Goal: Task Accomplishment & Management: Use online tool/utility

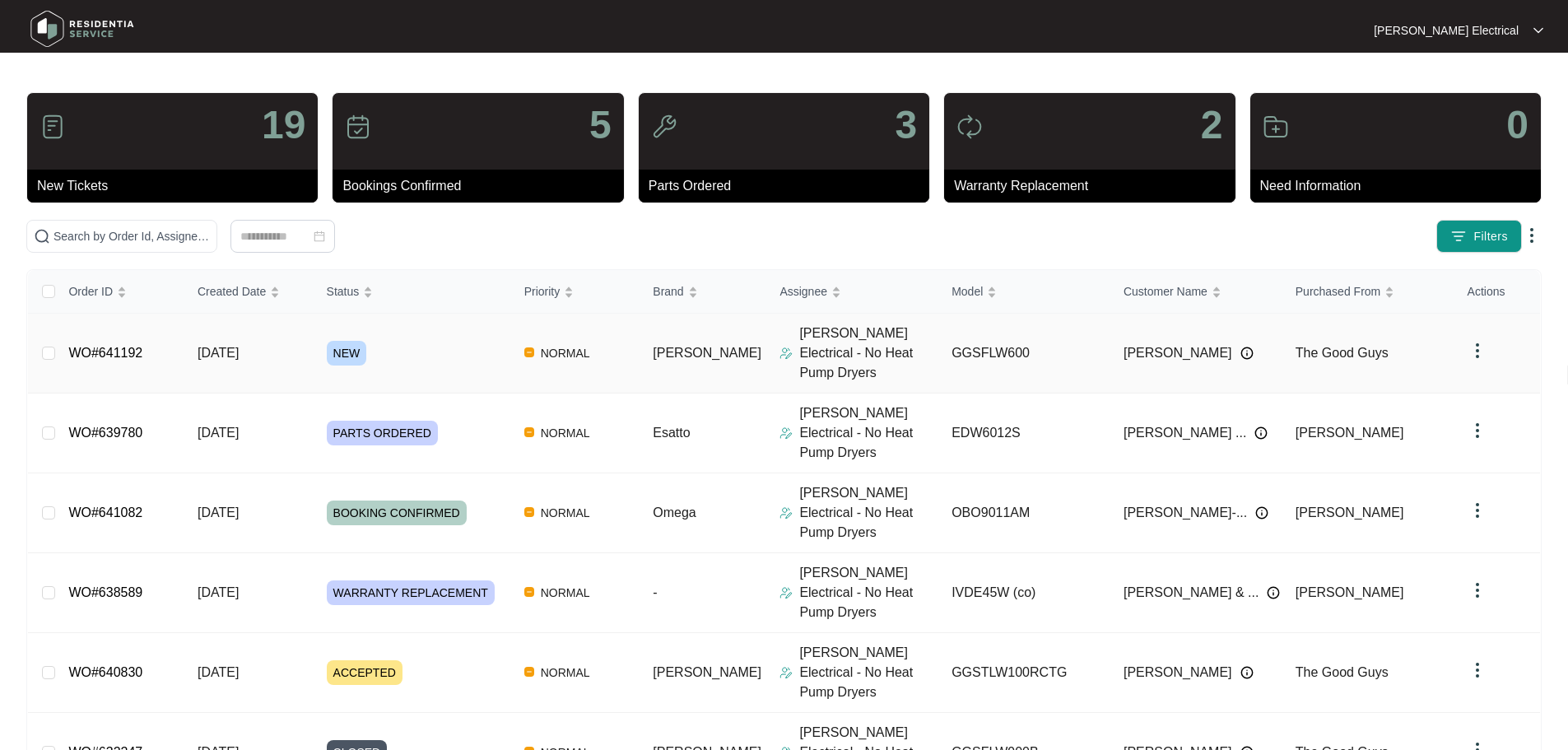
click at [359, 341] on span "NEW" at bounding box center [347, 353] width 40 height 25
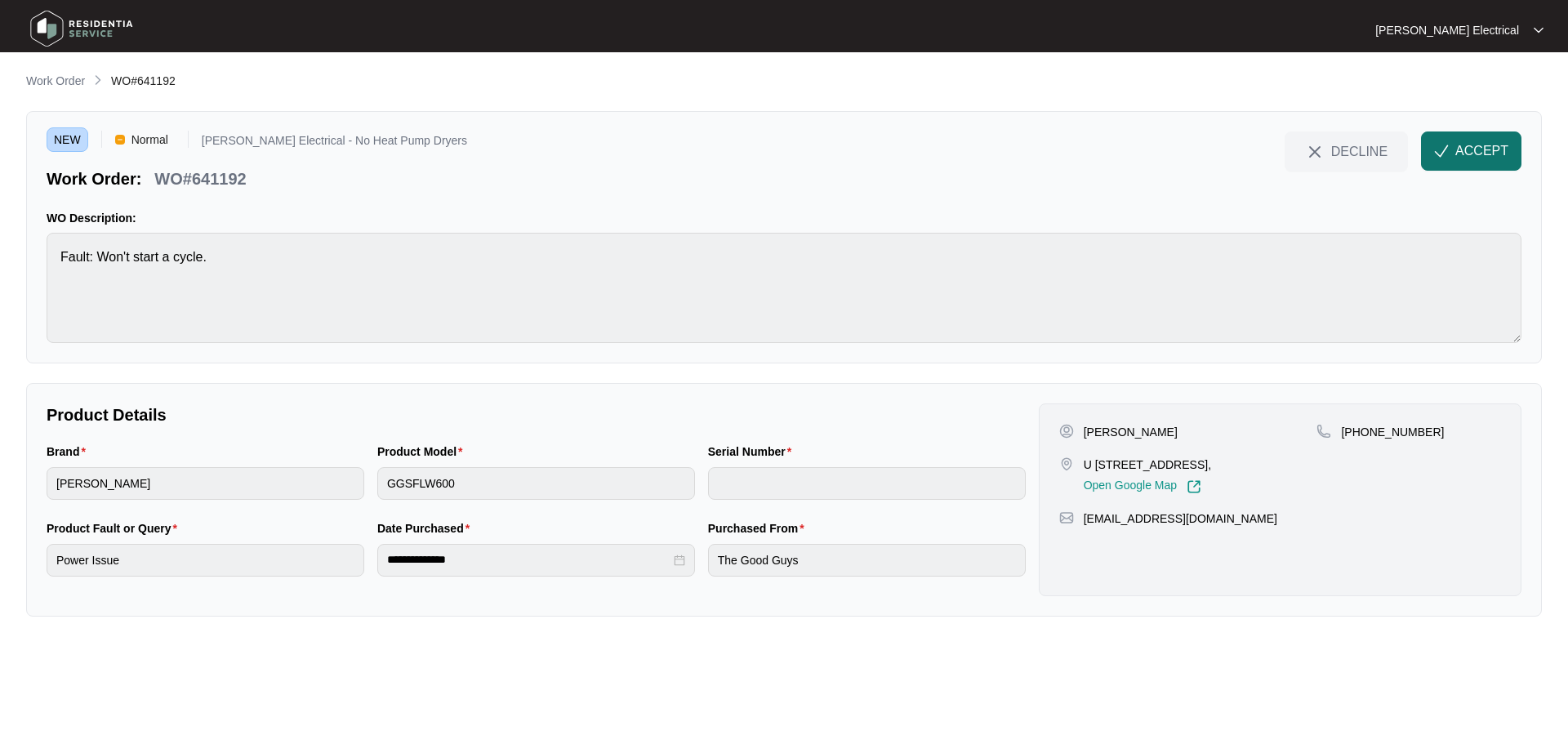
click at [1466, 144] on span "ACCEPT" at bounding box center [1482, 151] width 53 height 20
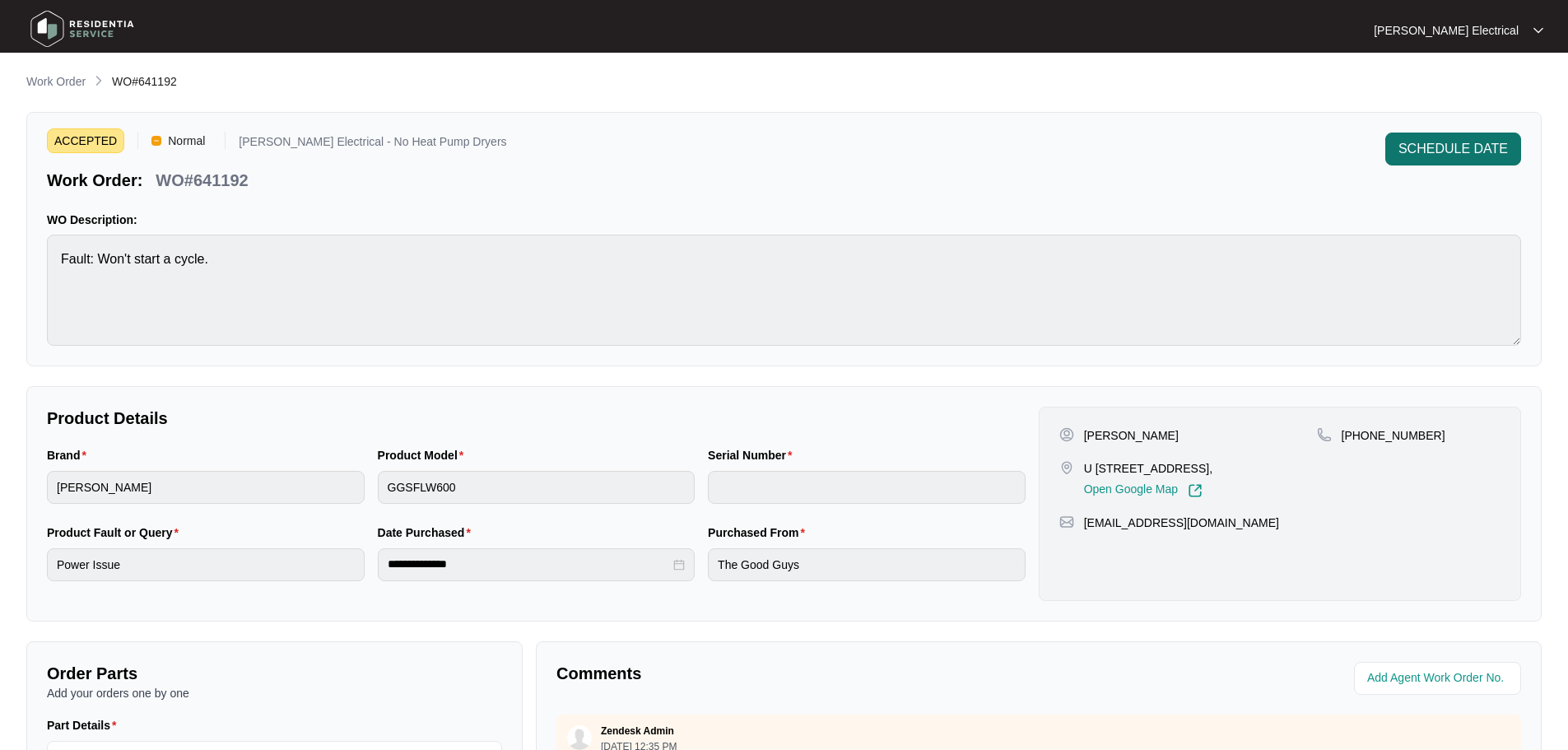
click at [1458, 142] on span "SCHEDULE DATE" at bounding box center [1453, 149] width 110 height 20
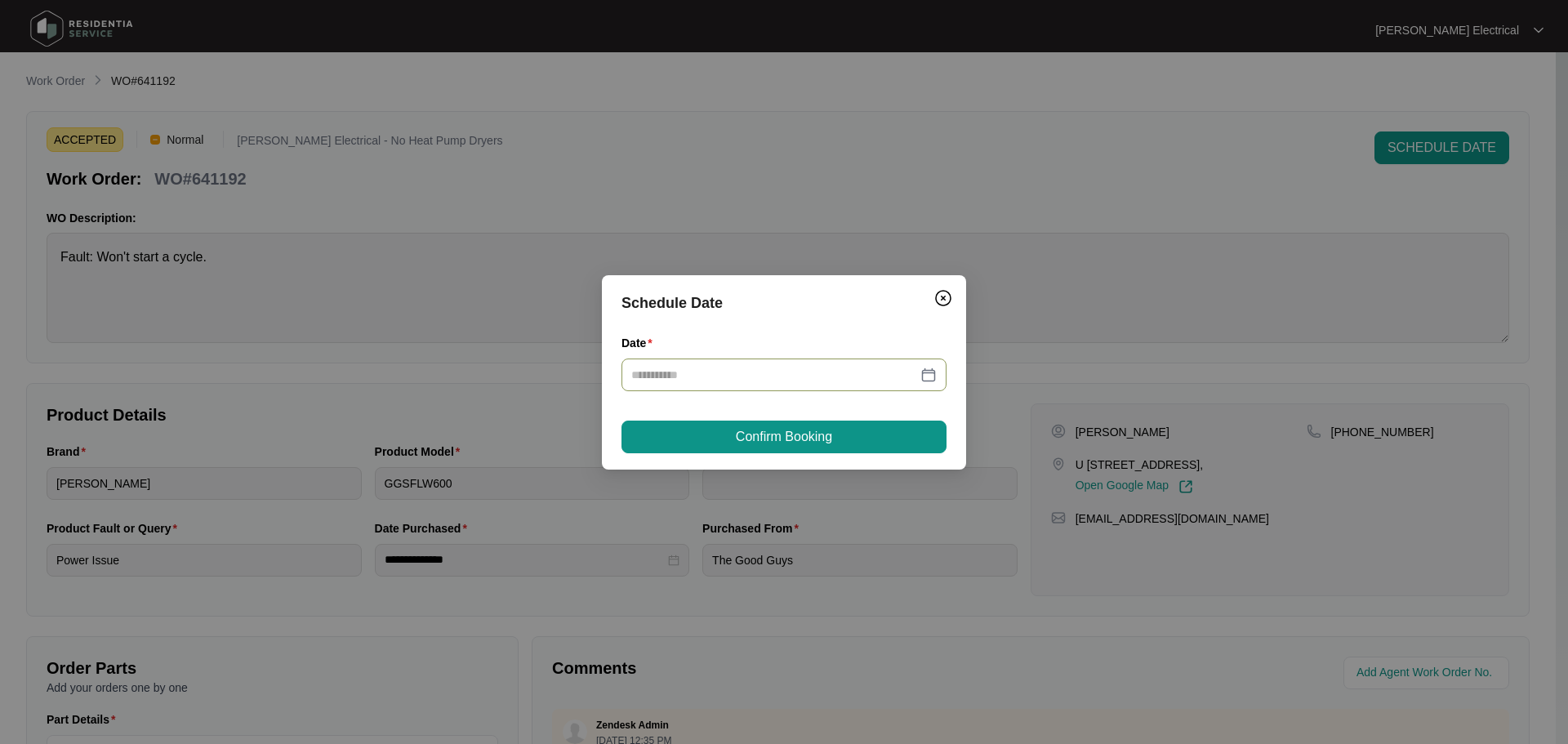
click at [926, 374] on div at bounding box center [784, 375] width 305 height 18
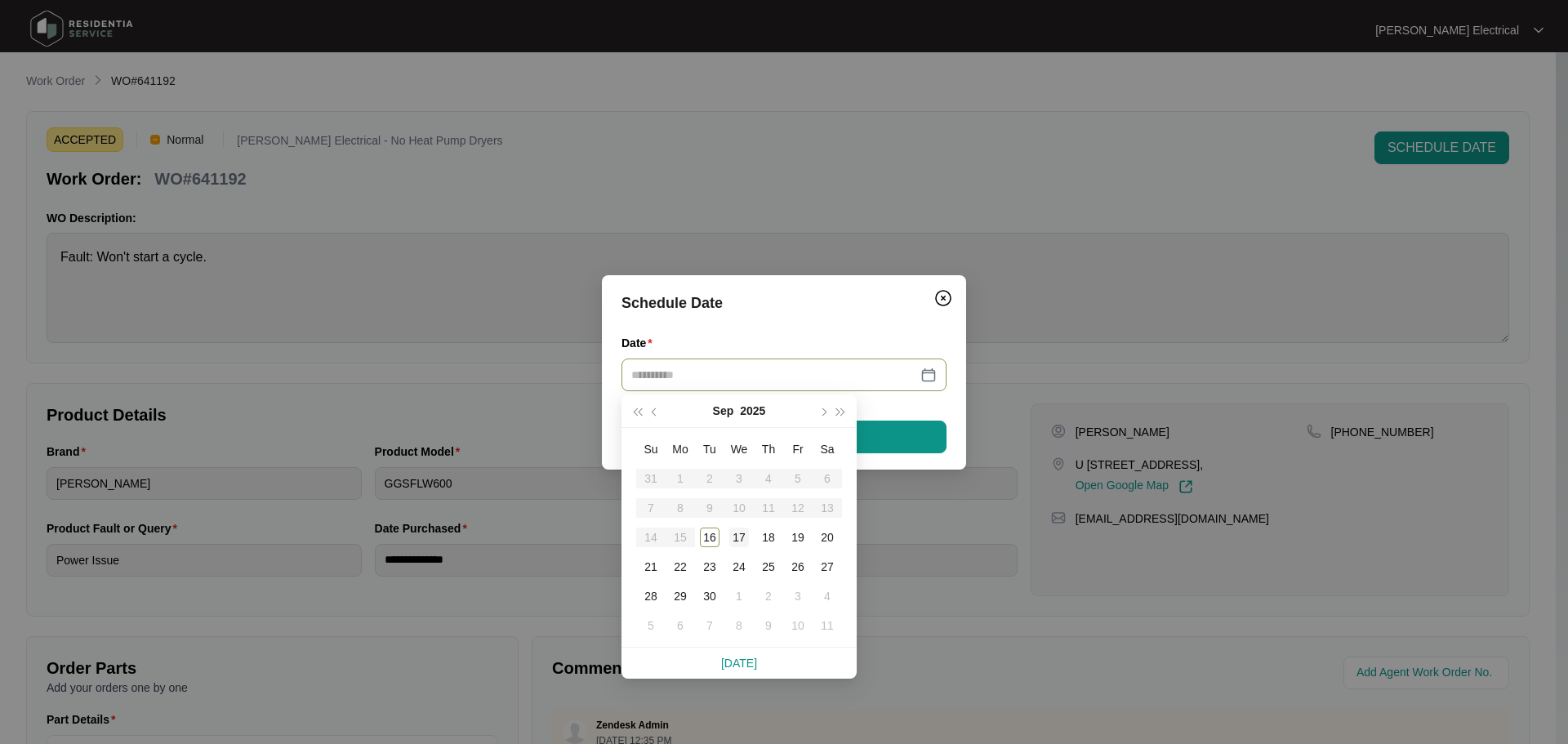
type input "**********"
click at [737, 534] on div "17" at bounding box center [739, 537] width 20 height 20
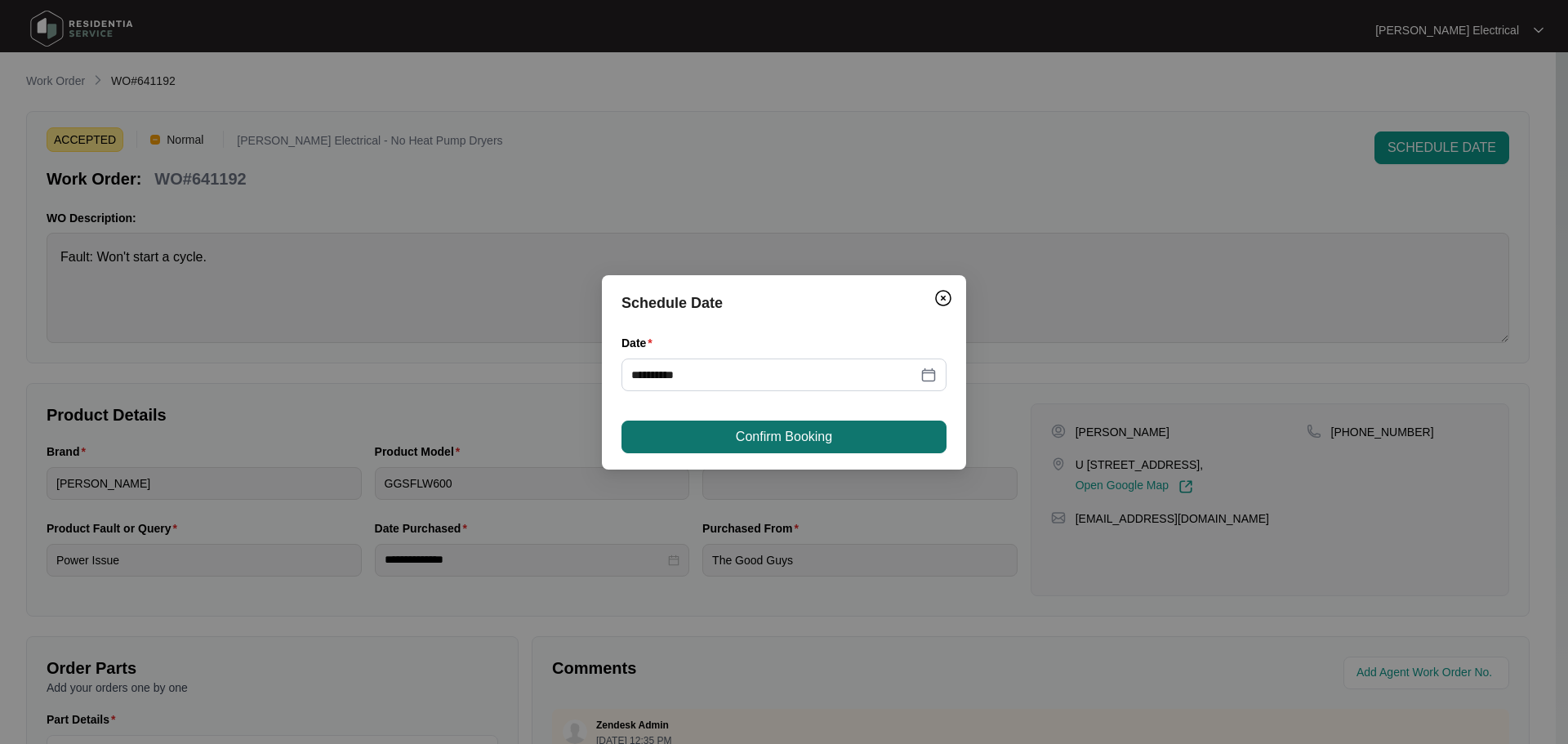
click at [880, 429] on button "Confirm Booking" at bounding box center [784, 437] width 325 height 32
